Goal: Use online tool/utility: Utilize a website feature to perform a specific function

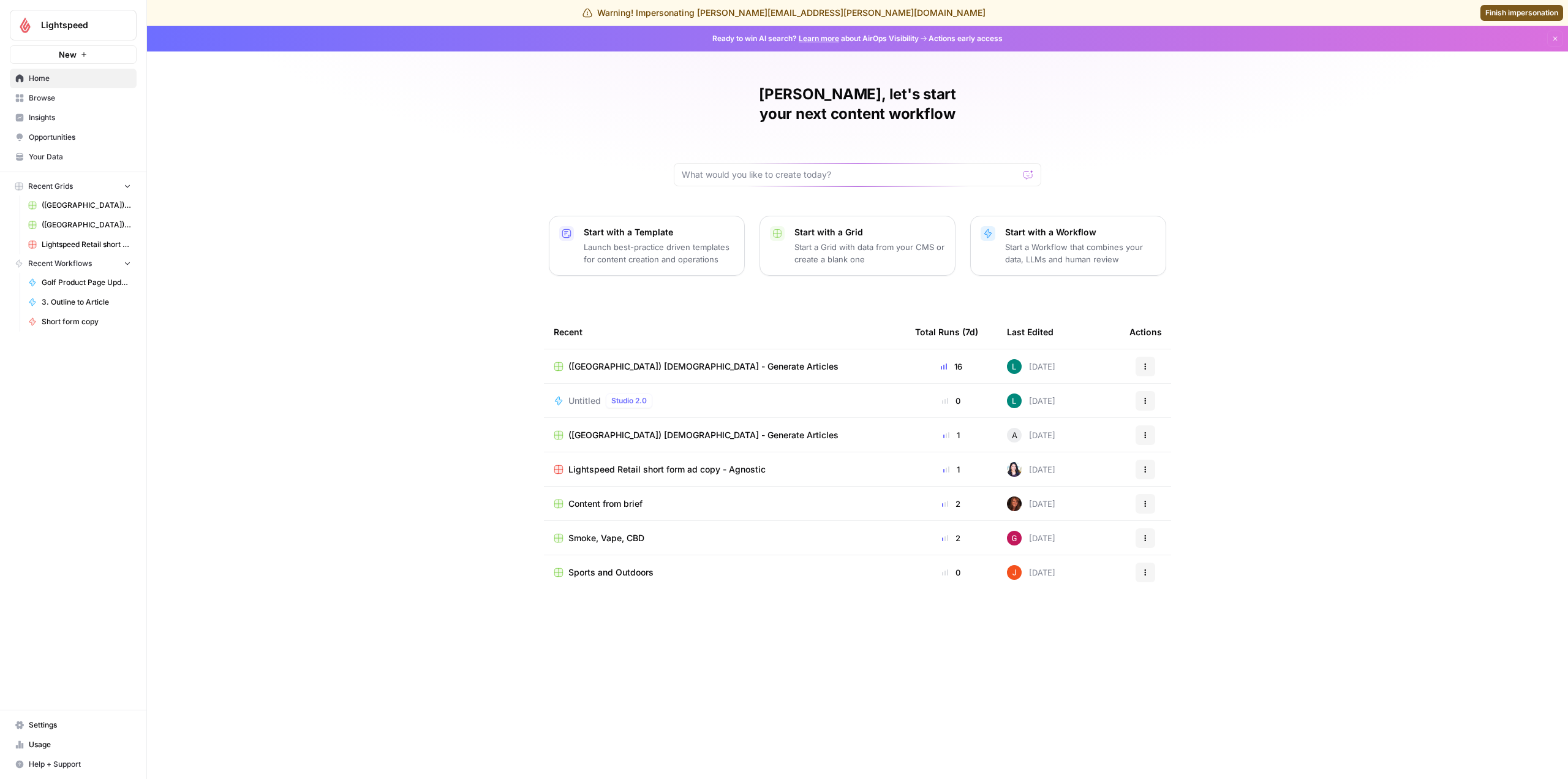
click at [94, 208] on span "(Germany) German - Generate Articles" at bounding box center [86, 205] width 89 height 11
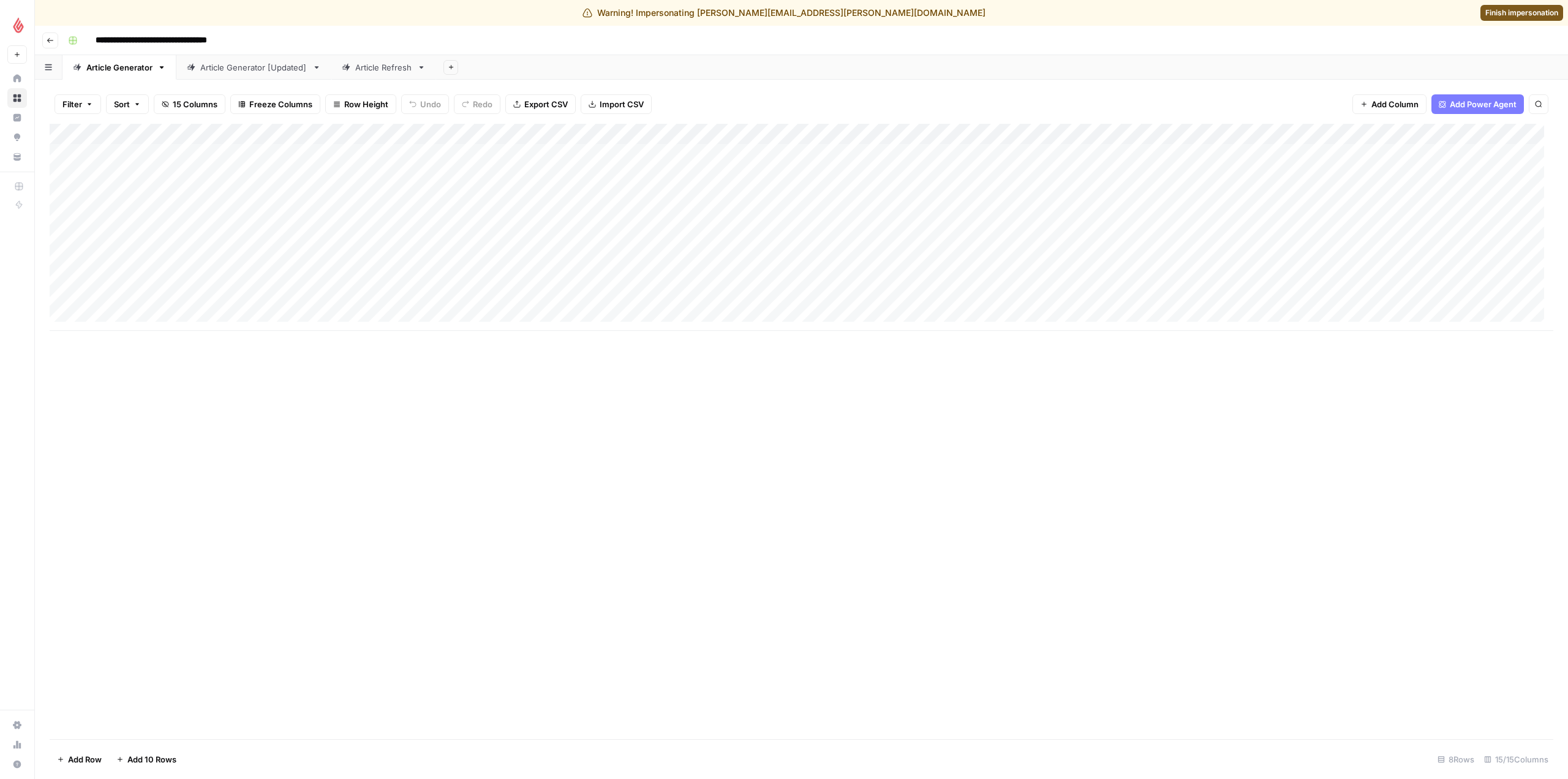
click at [537, 214] on div "Add Column" at bounding box center [801, 227] width 1504 height 207
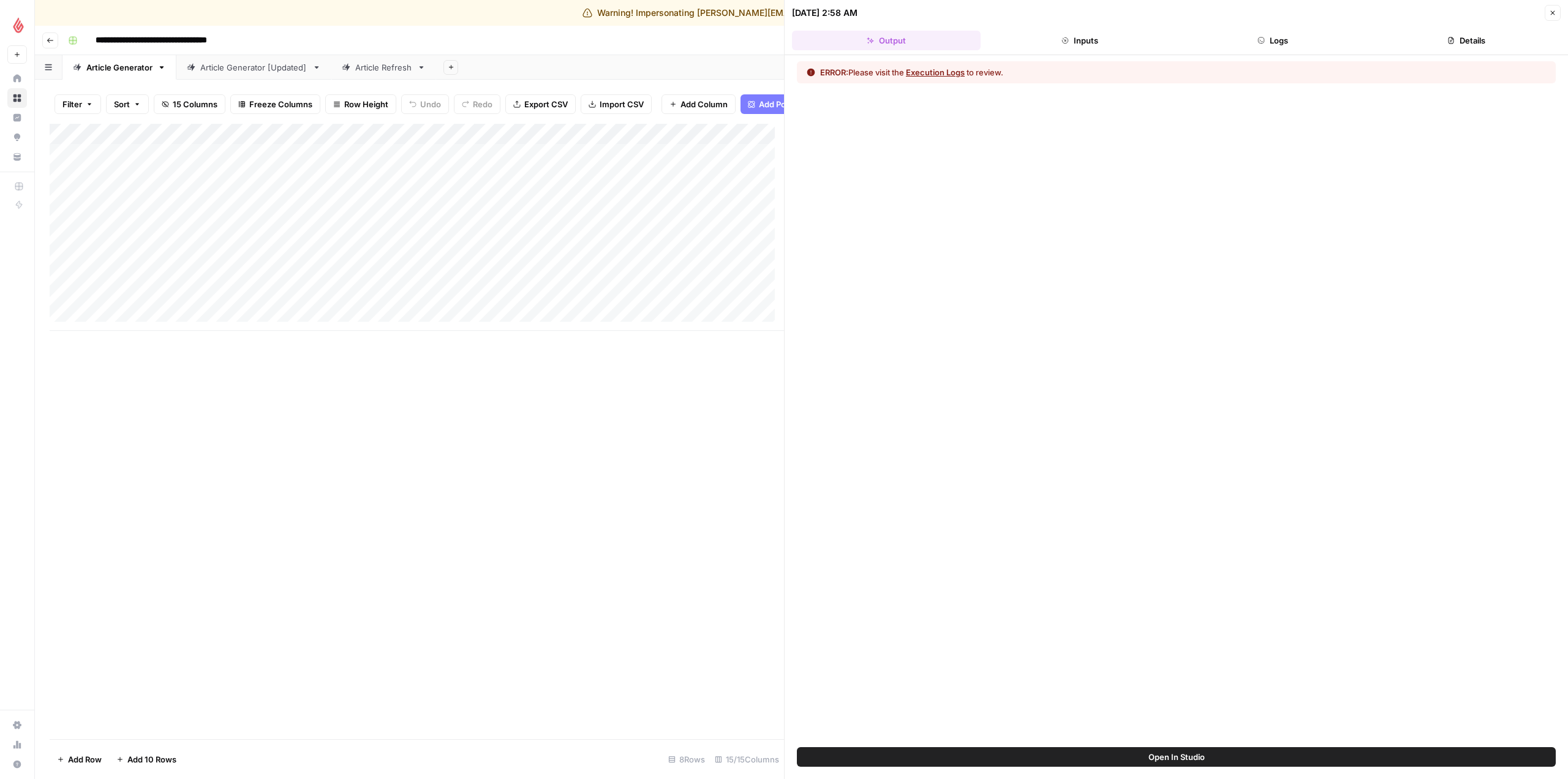
click at [945, 66] on button "Execution Logs" at bounding box center [935, 72] width 59 height 12
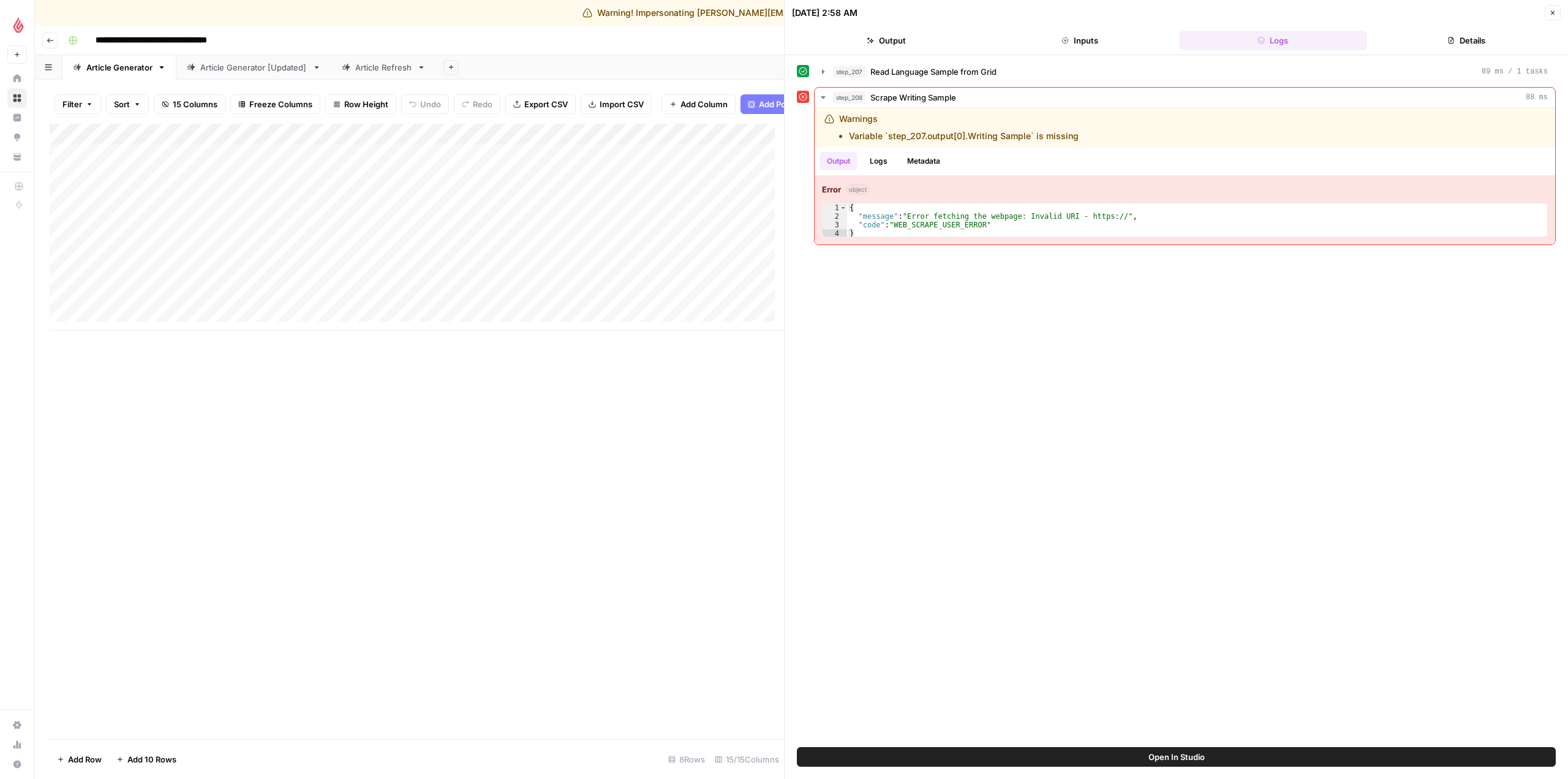
click at [1451, 34] on button "Details" at bounding box center [1466, 40] width 189 height 19
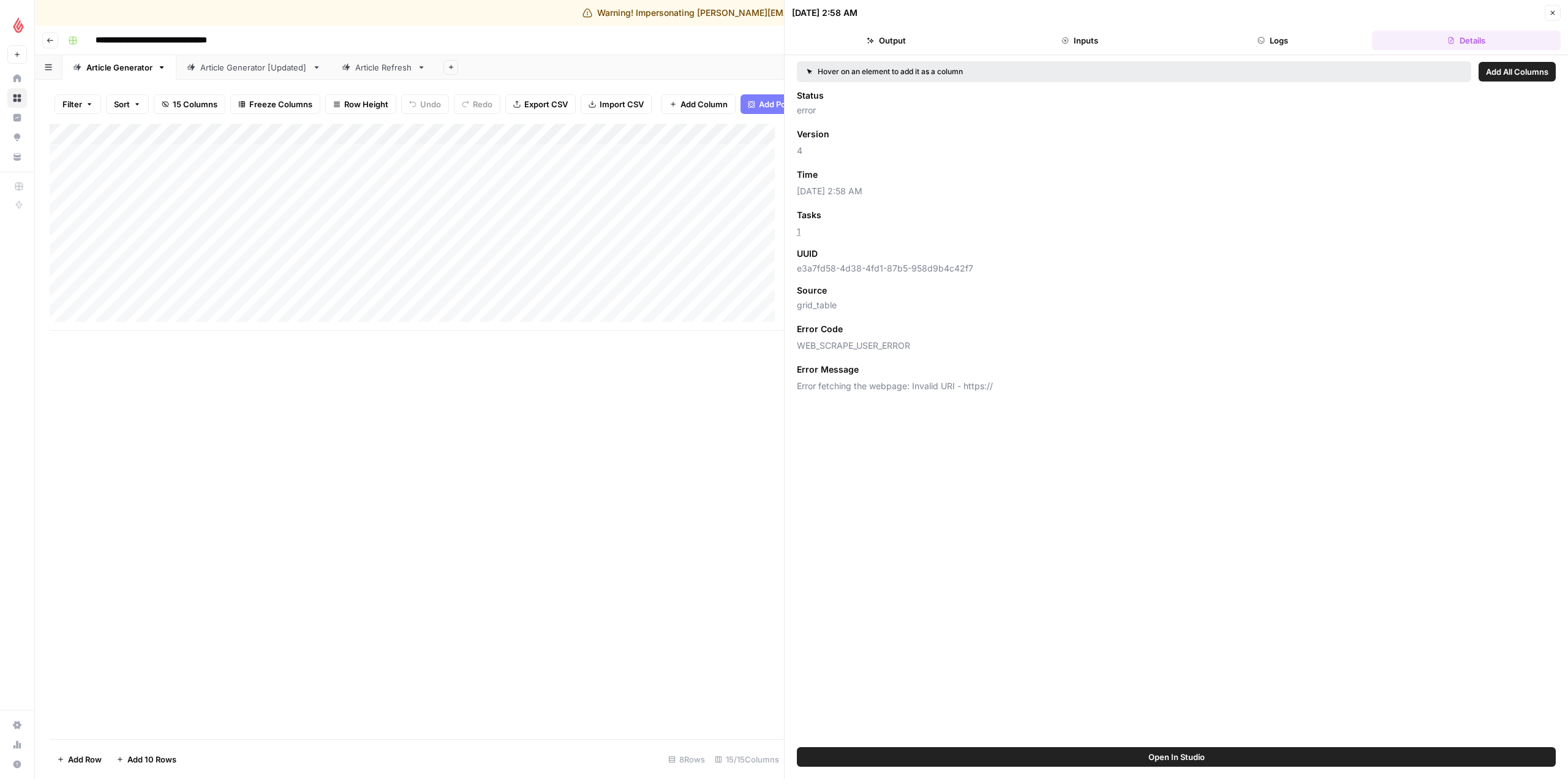
click at [1312, 37] on button "Logs" at bounding box center [1273, 40] width 189 height 19
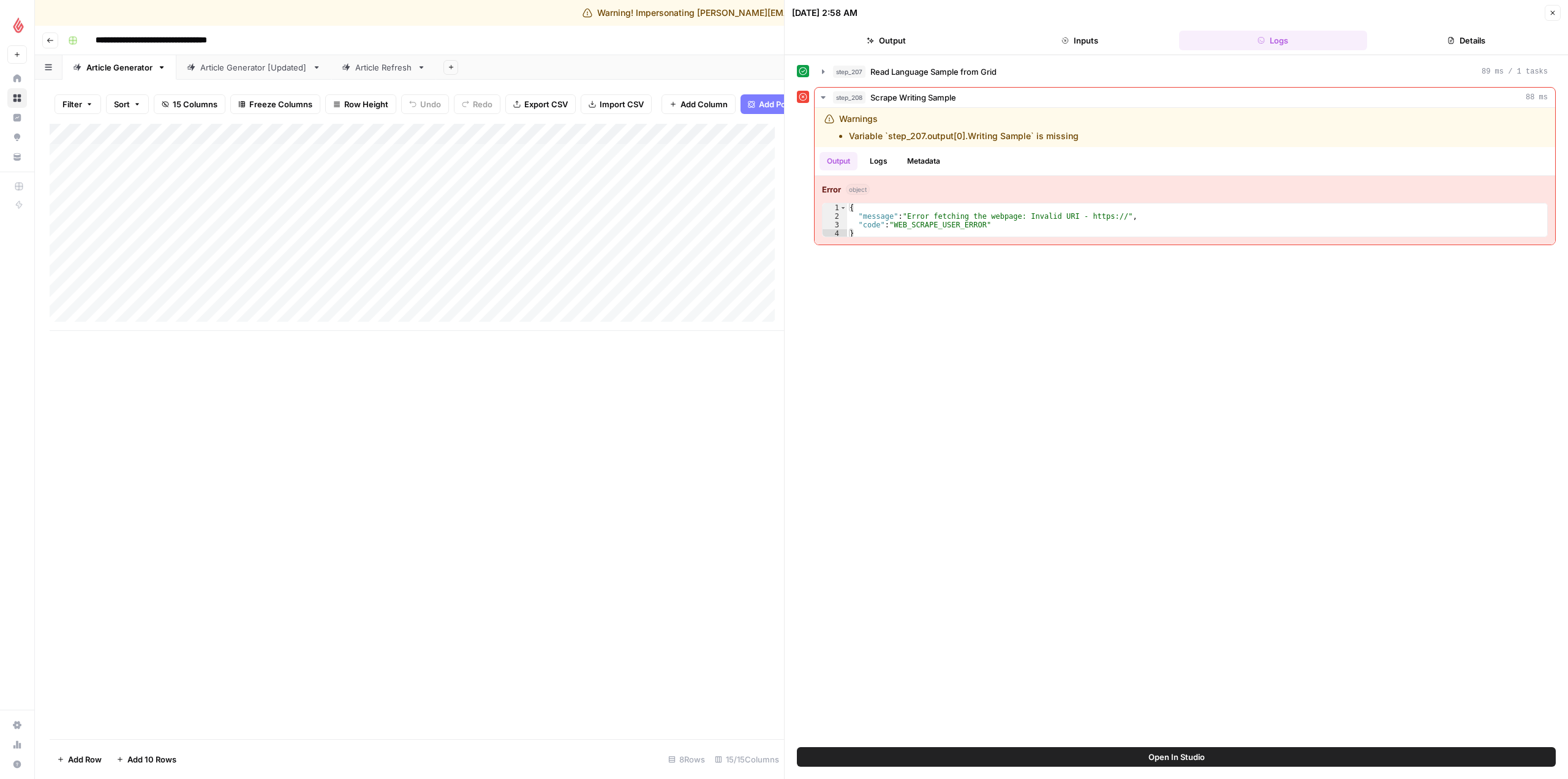
click at [1194, 754] on span "Open In Studio" at bounding box center [1176, 756] width 57 height 12
click at [676, 477] on div "Add Column" at bounding box center [417, 431] width 734 height 615
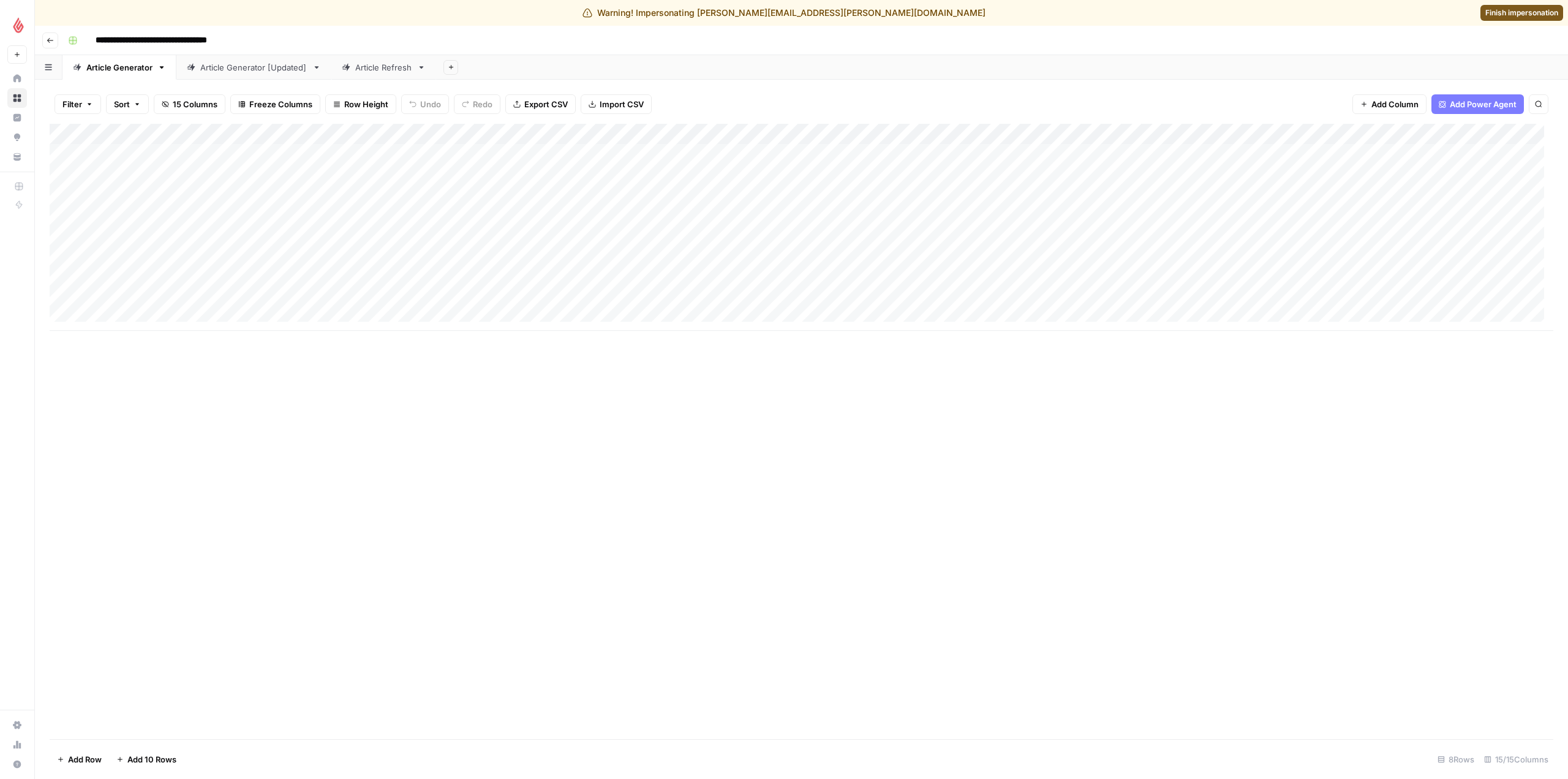
click at [1534, 11] on span "Finish impersonation" at bounding box center [1521, 12] width 73 height 11
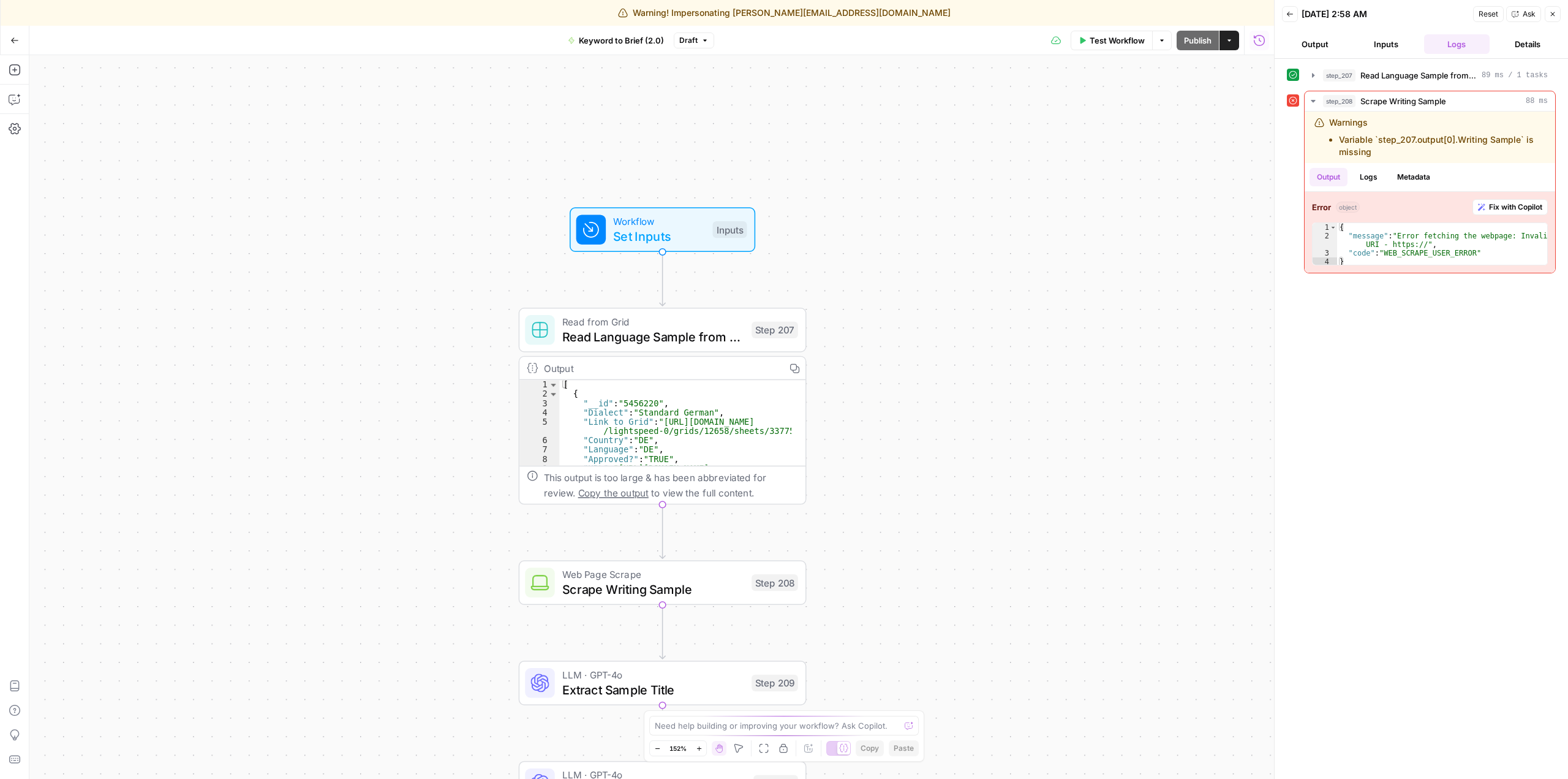
drag, startPoint x: 711, startPoint y: 155, endPoint x: 838, endPoint y: 495, distance: 362.9
click at [838, 495] on div "Workflow Set Inputs Inputs Read from Grid Read Language Sample from Grid Step 2…" at bounding box center [651, 417] width 1245 height 724
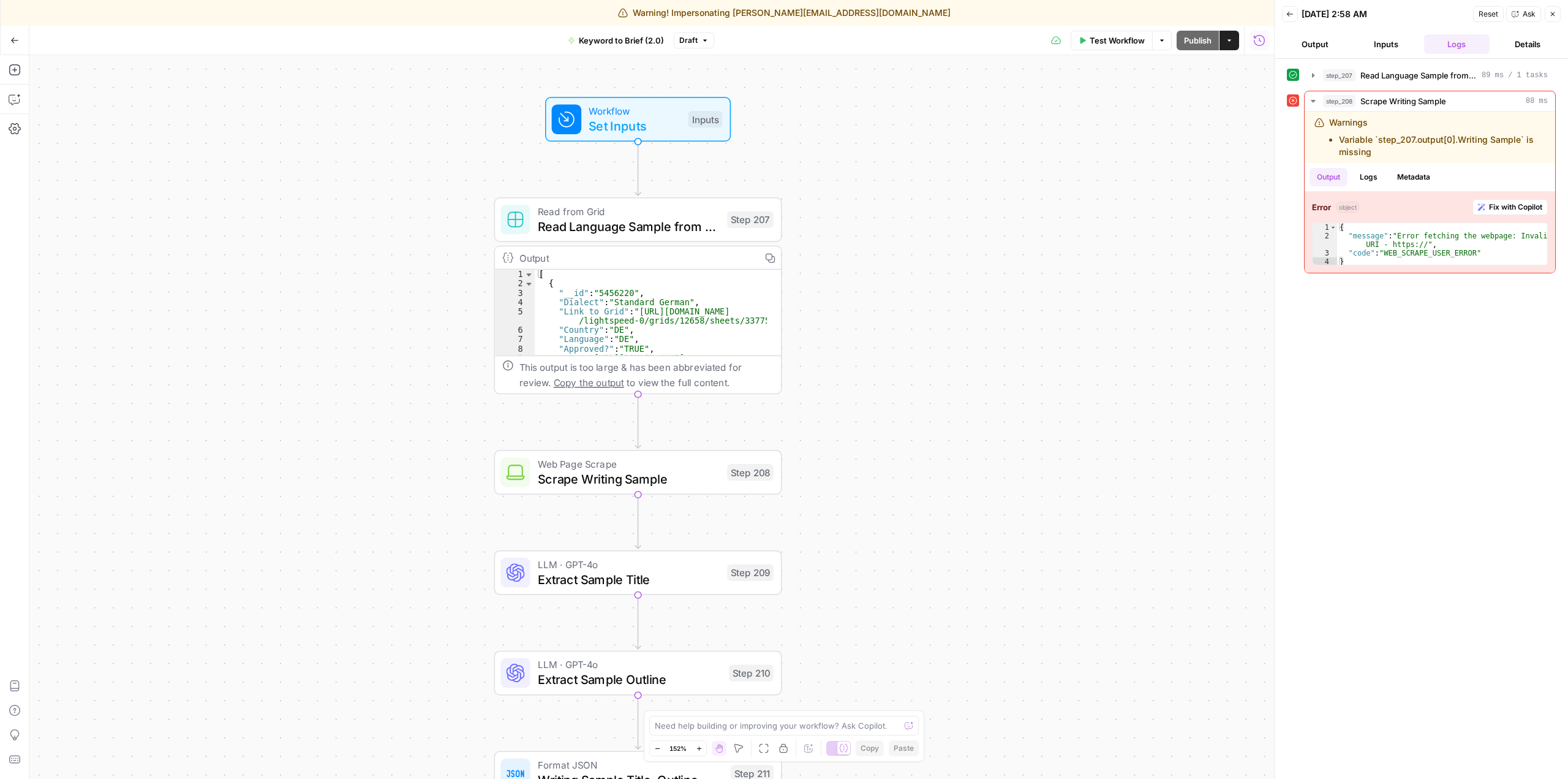
drag, startPoint x: 865, startPoint y: 465, endPoint x: 835, endPoint y: 316, distance: 152.0
click at [835, 316] on div "Workflow Set Inputs Inputs Read from Grid Read Language Sample from Grid Step 2…" at bounding box center [651, 417] width 1245 height 724
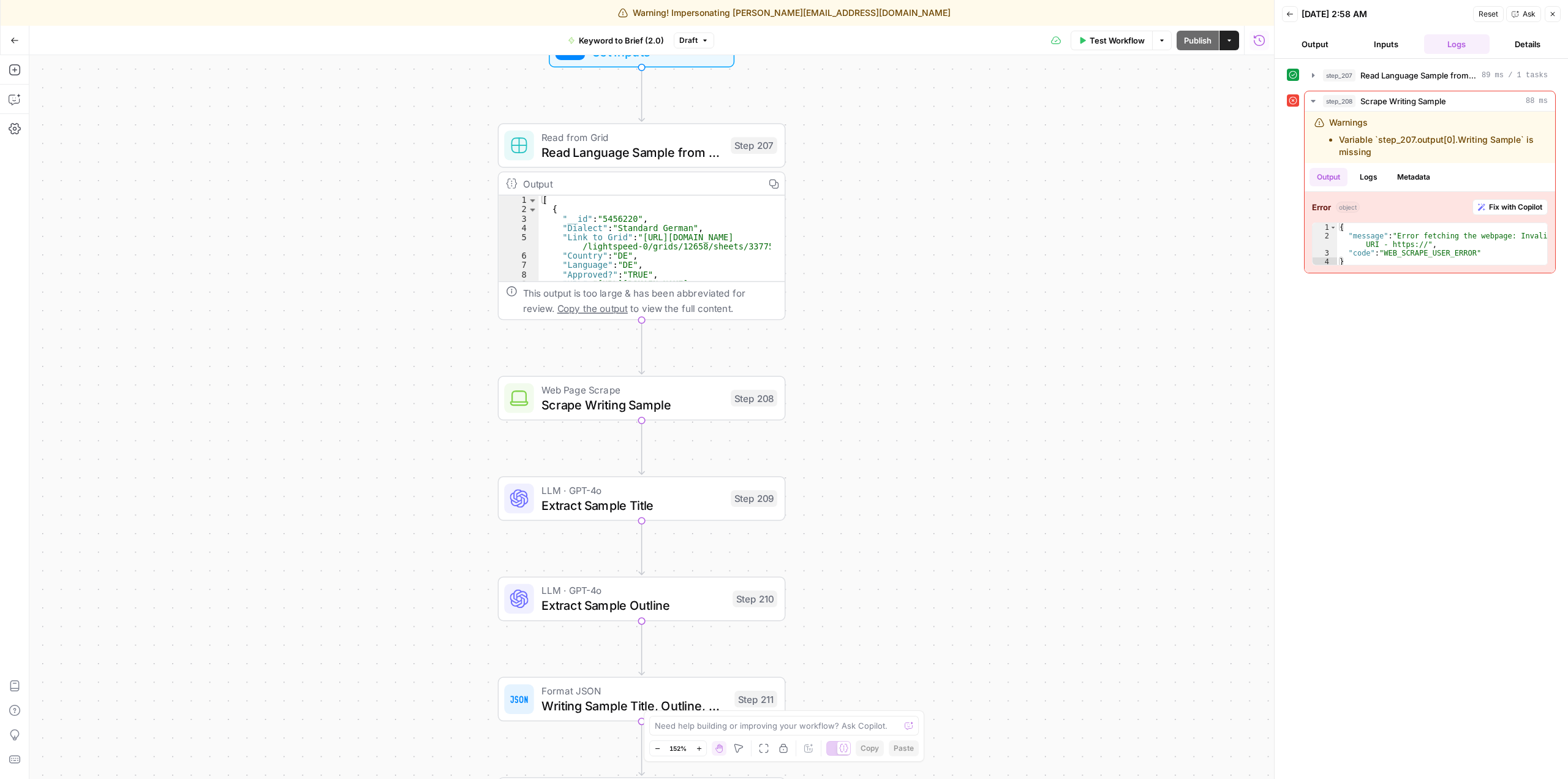
drag, startPoint x: 824, startPoint y: 411, endPoint x: 833, endPoint y: 374, distance: 38.1
click at [833, 374] on div "Workflow Set Inputs Inputs Read from Grid Read Language Sample from Grid Step 2…" at bounding box center [651, 417] width 1245 height 724
click at [1518, 206] on span "Fix with Copilot" at bounding box center [1515, 207] width 53 height 11
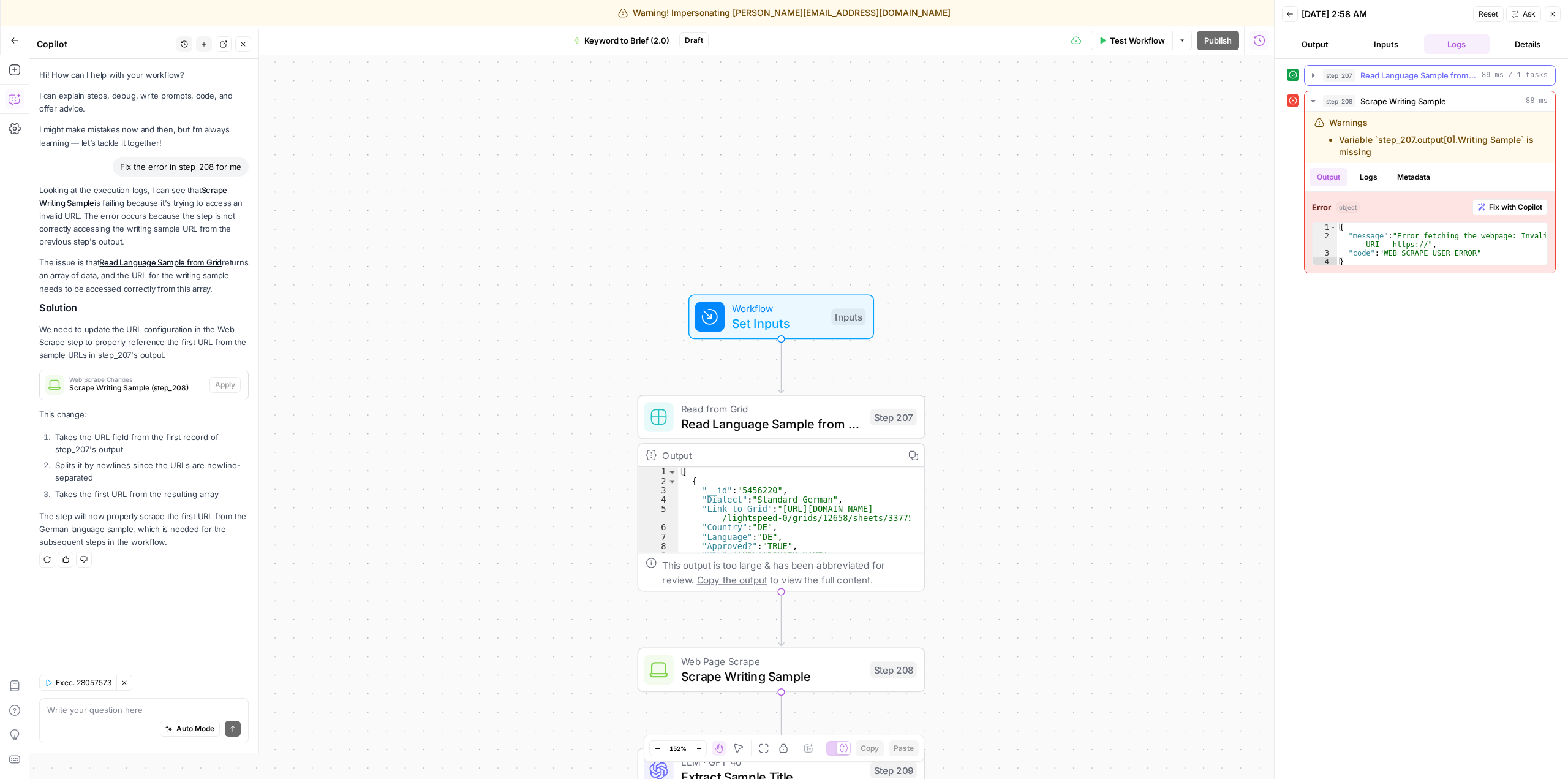
click at [1315, 80] on button "step_207 Read Language Sample from Grid 89 ms / 1 tasks" at bounding box center [1430, 75] width 250 height 19
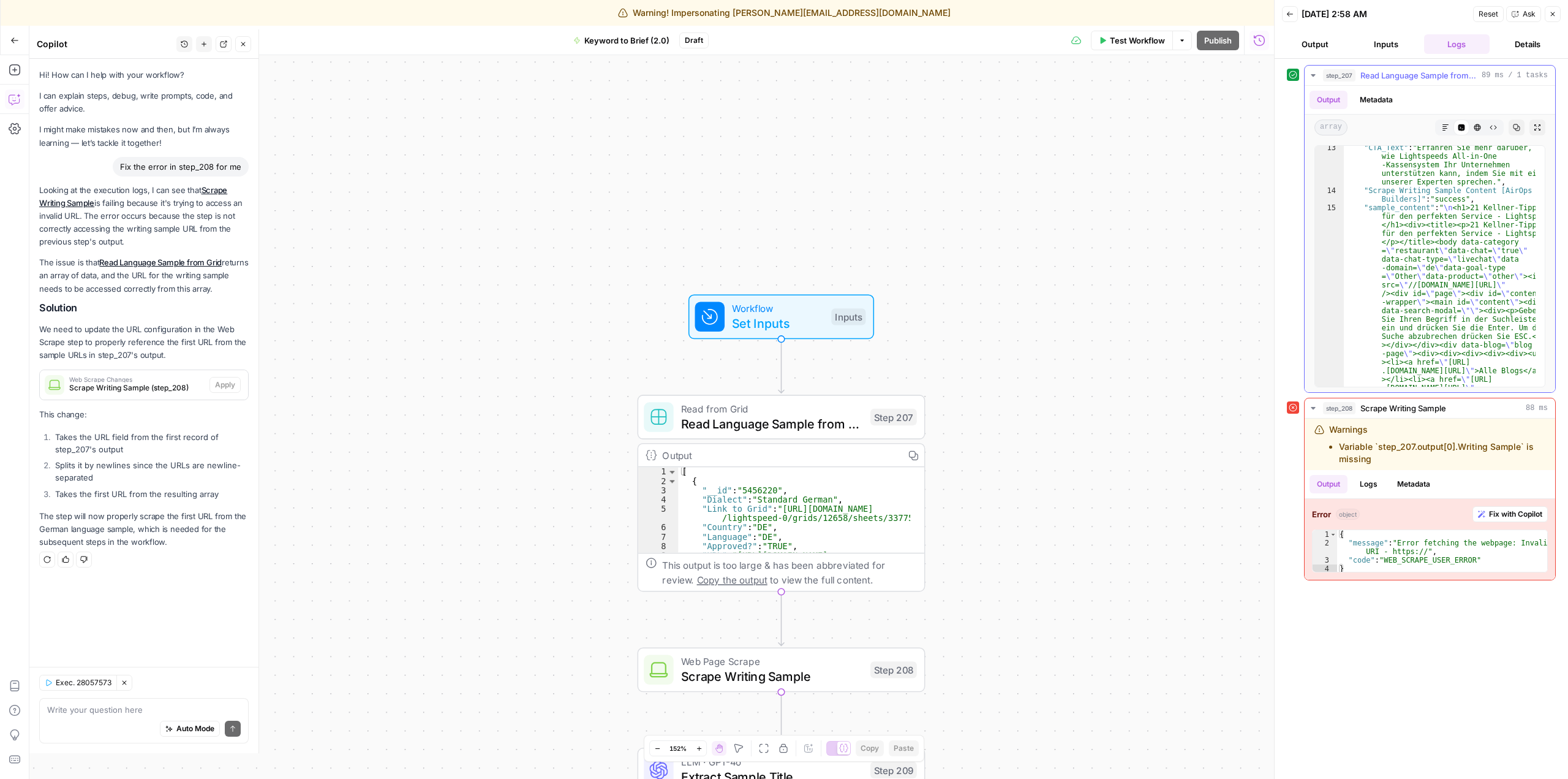
scroll to position [180, 0]
type textarea "**********"
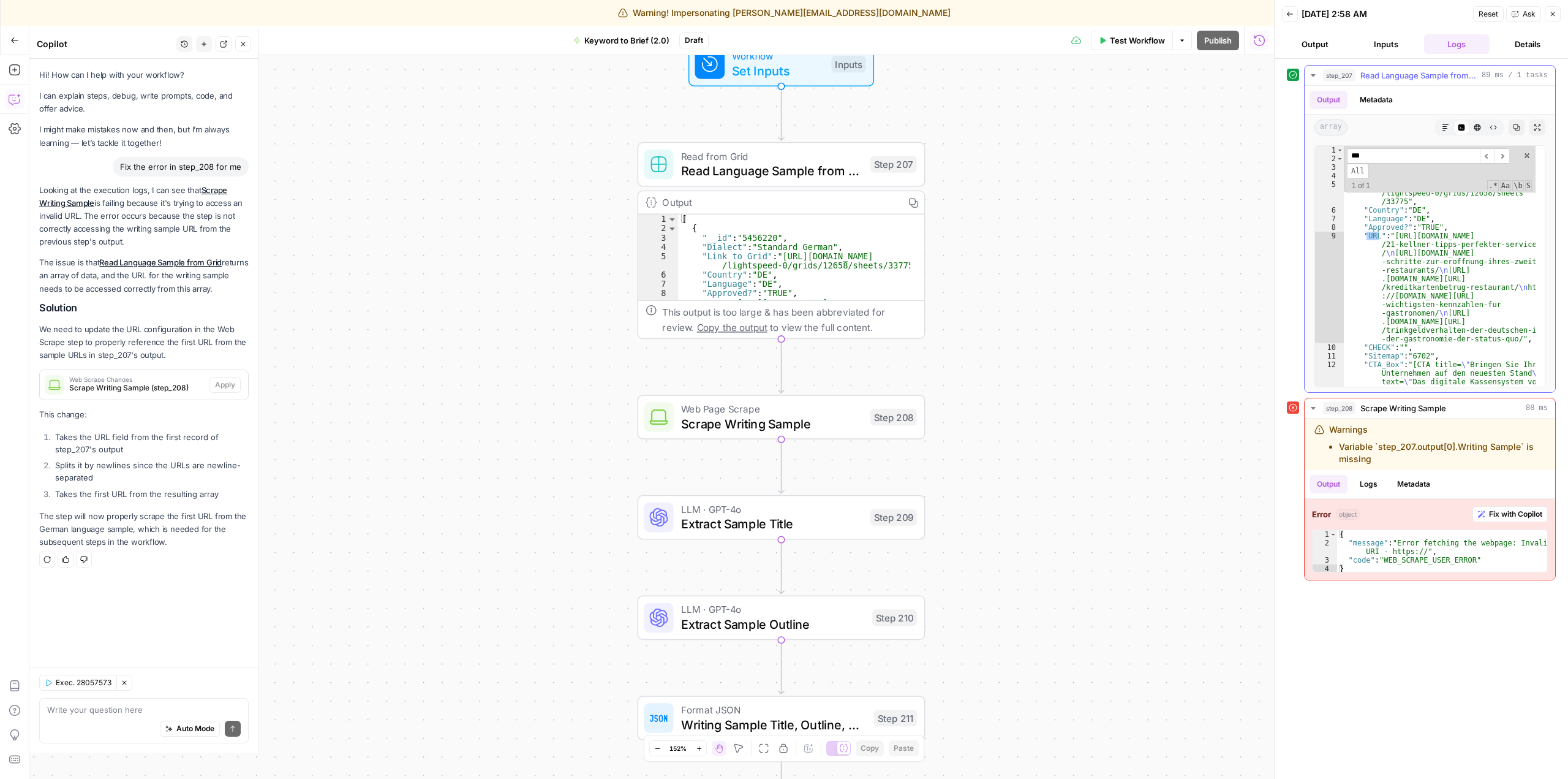
scroll to position [0, 0]
type input "***"
click at [796, 418] on span "Scrape Writing Sample" at bounding box center [772, 423] width 182 height 19
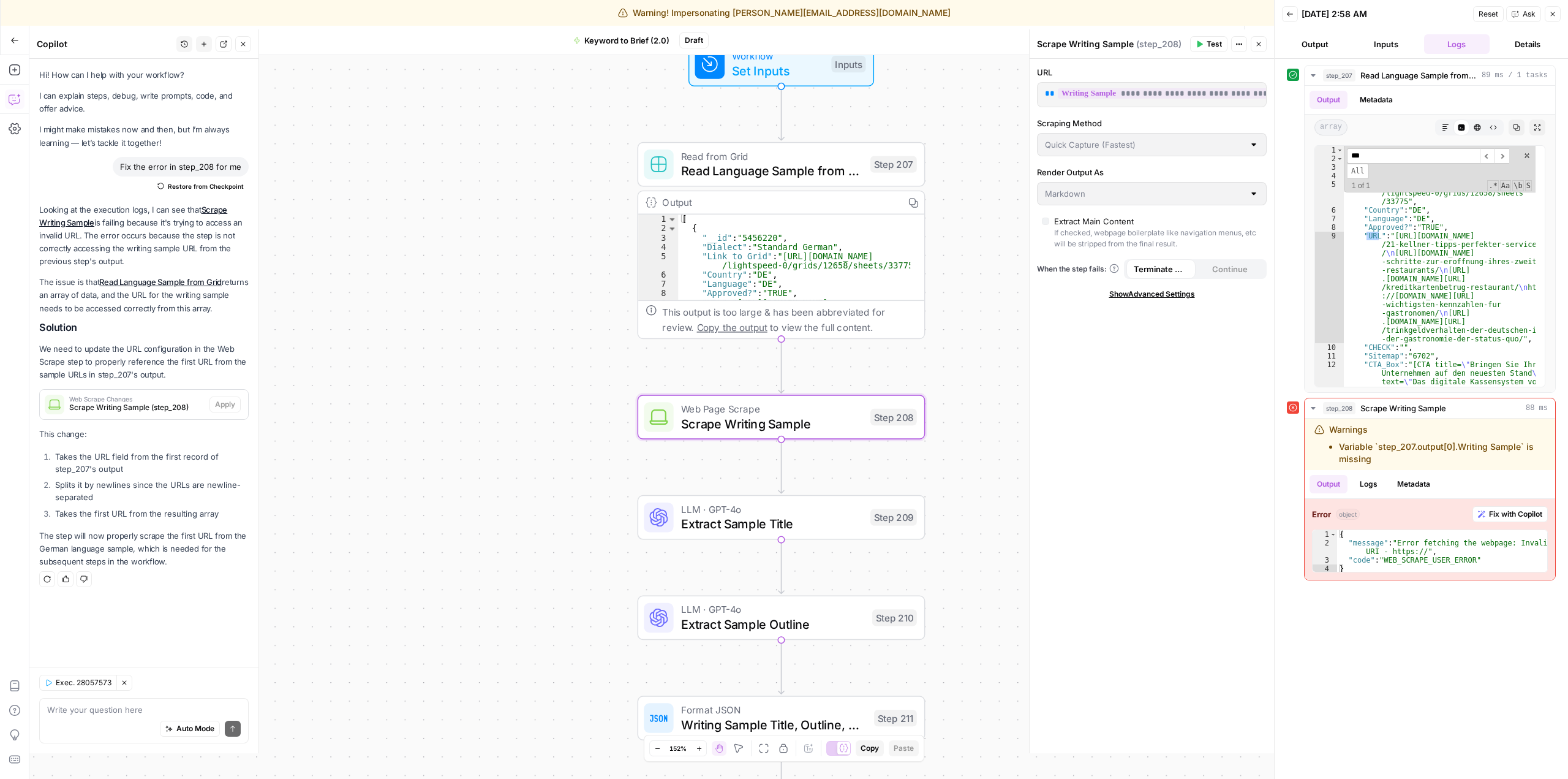
click at [1191, 95] on span "**********" at bounding box center [1171, 93] width 226 height 11
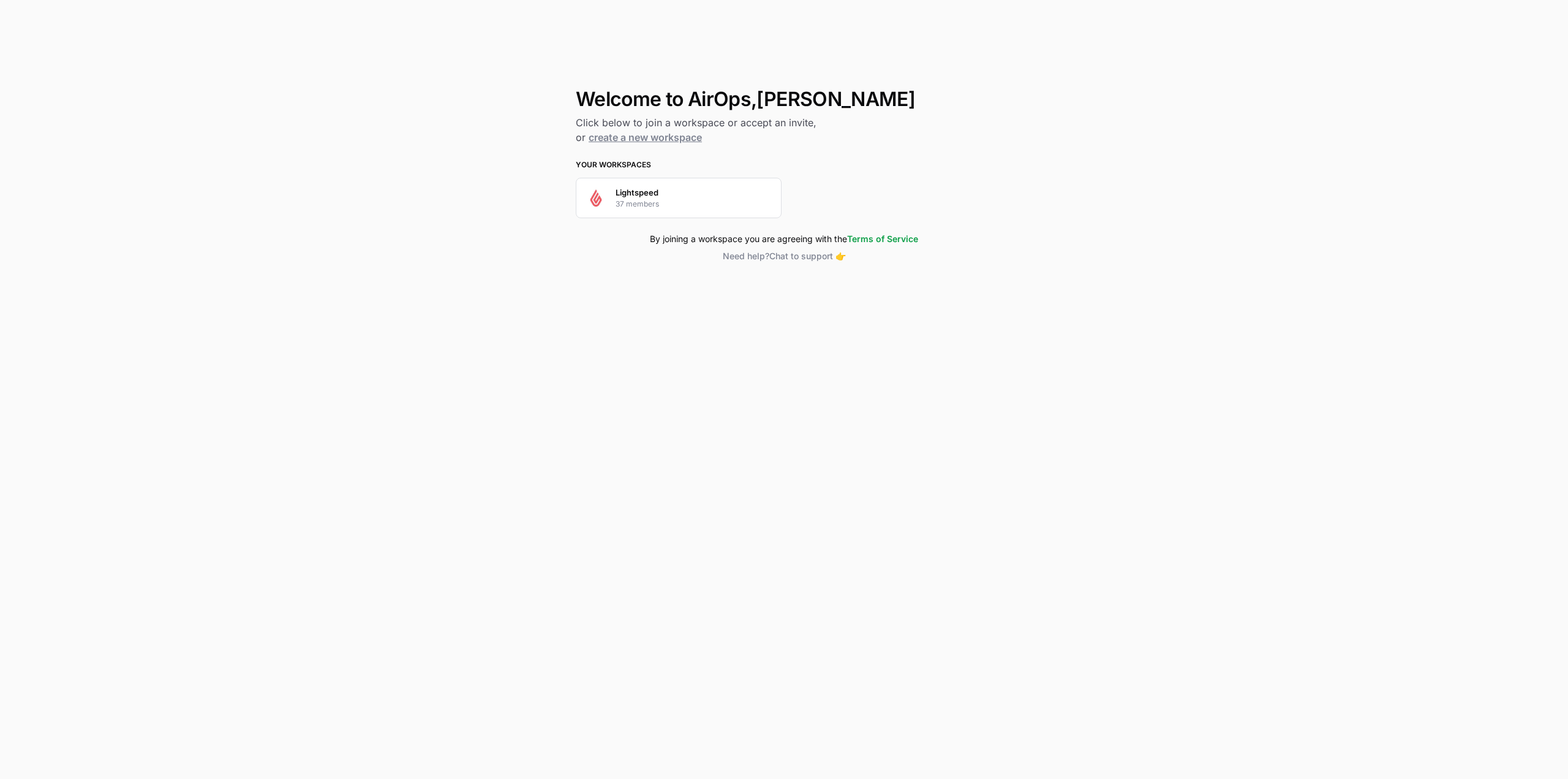
click at [996, 155] on div "Welcome to AirOps, Laura Click below to join a workspace or accept an invite, o…" at bounding box center [784, 390] width 1568 height 779
